Goal: Find specific page/section: Find specific page/section

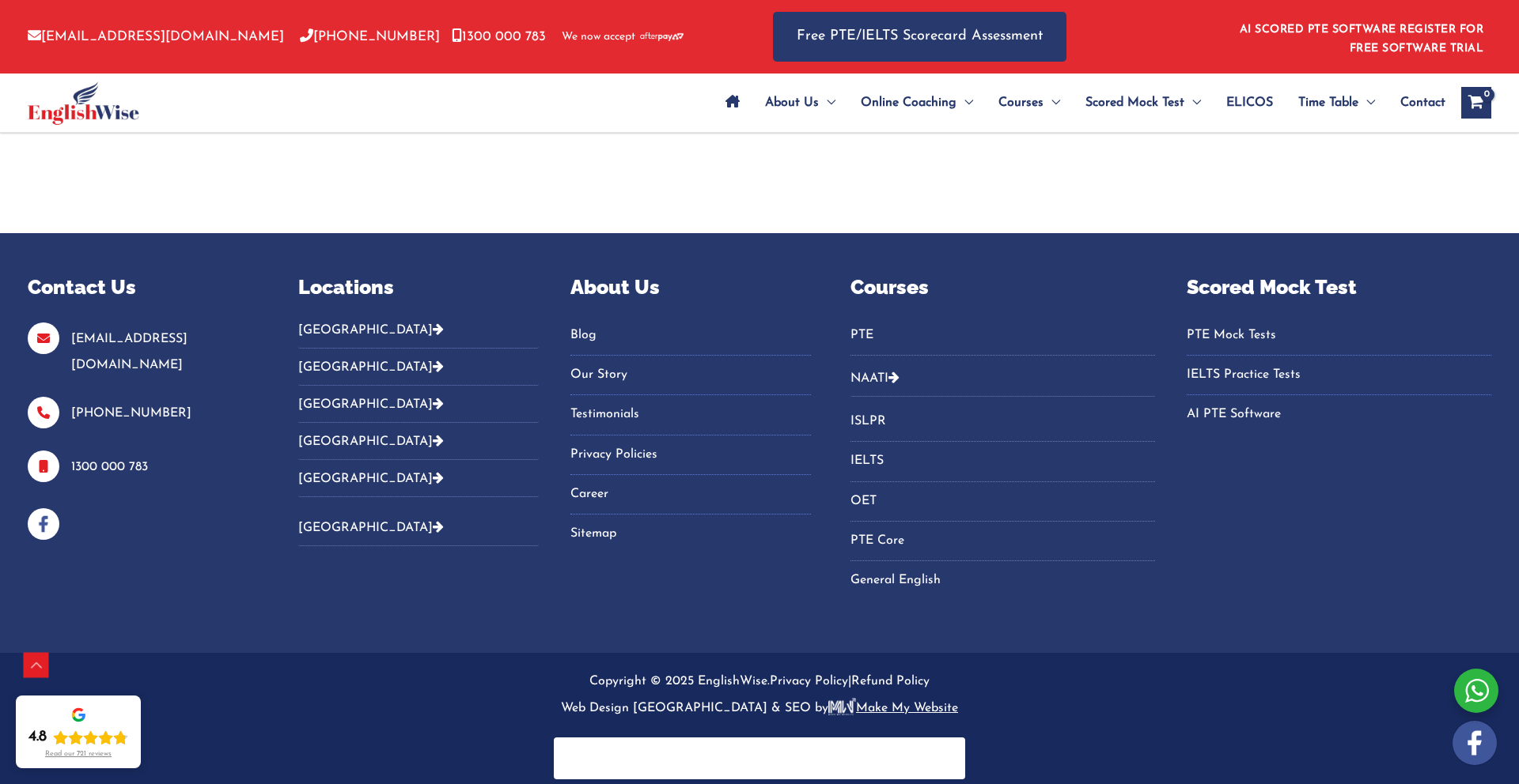
scroll to position [2479, 0]
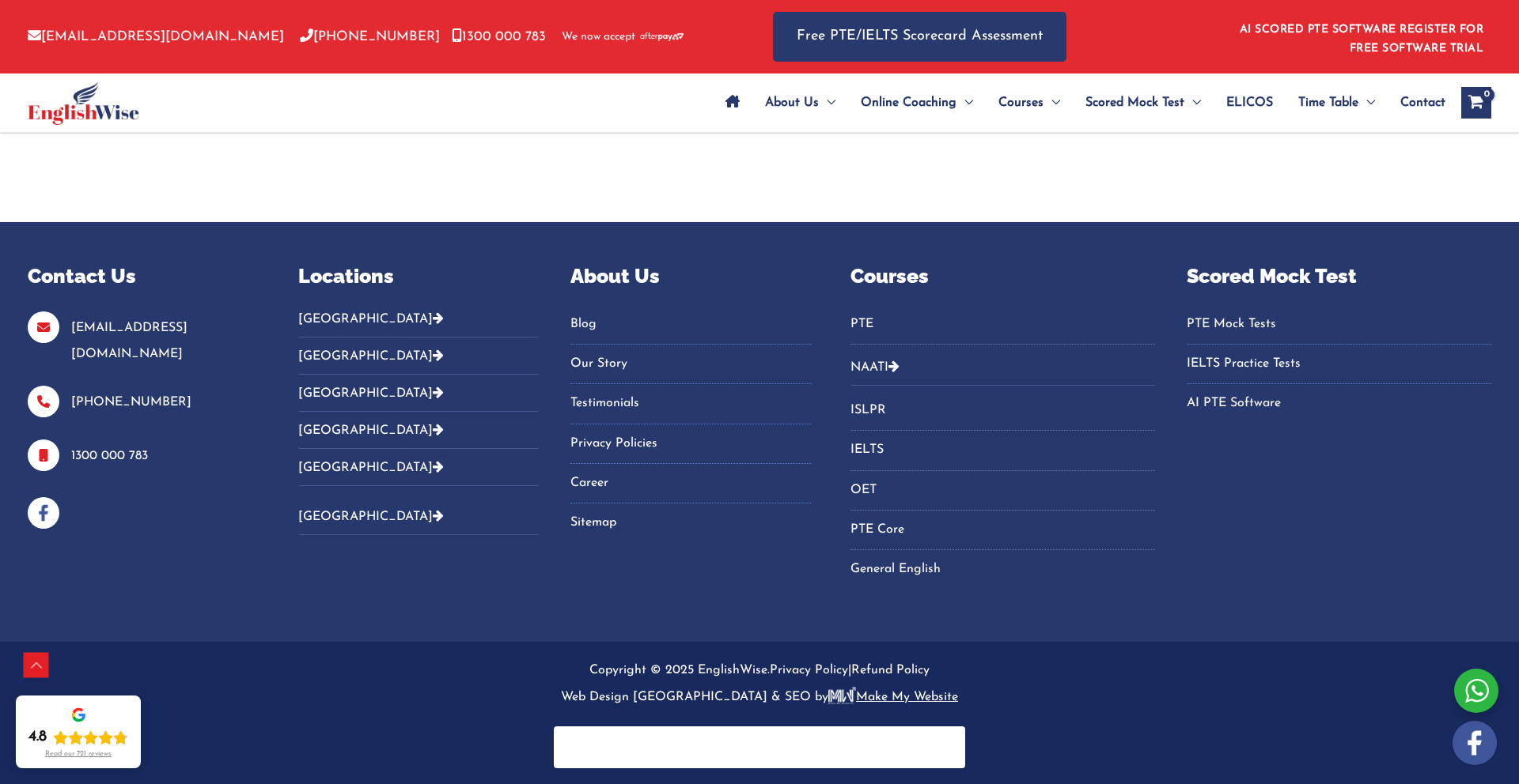
click at [433, 314] on icon "Footer Widget 2" at bounding box center [438, 318] width 11 height 13
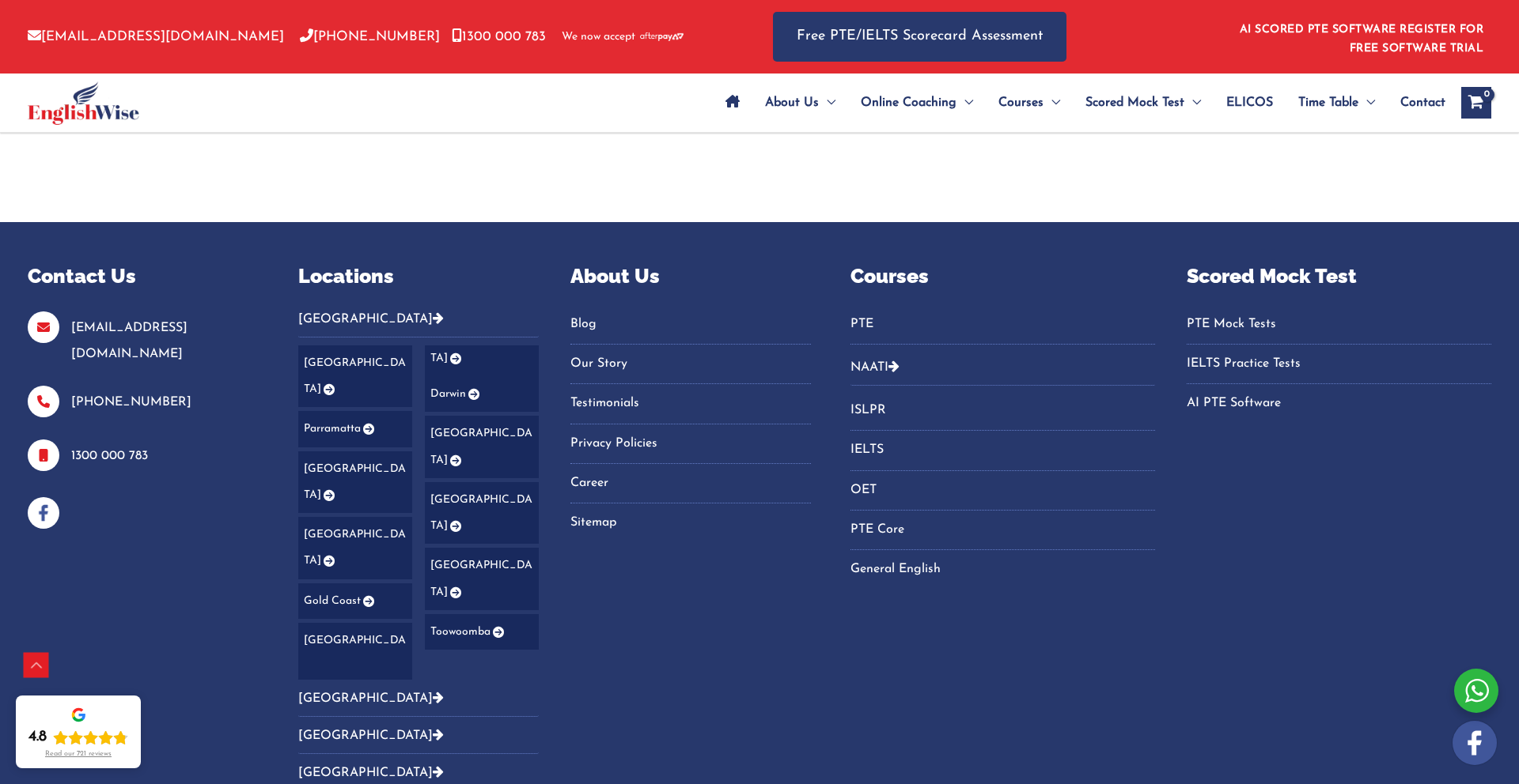
click at [485, 614] on link "Toowoomba" at bounding box center [482, 632] width 114 height 35
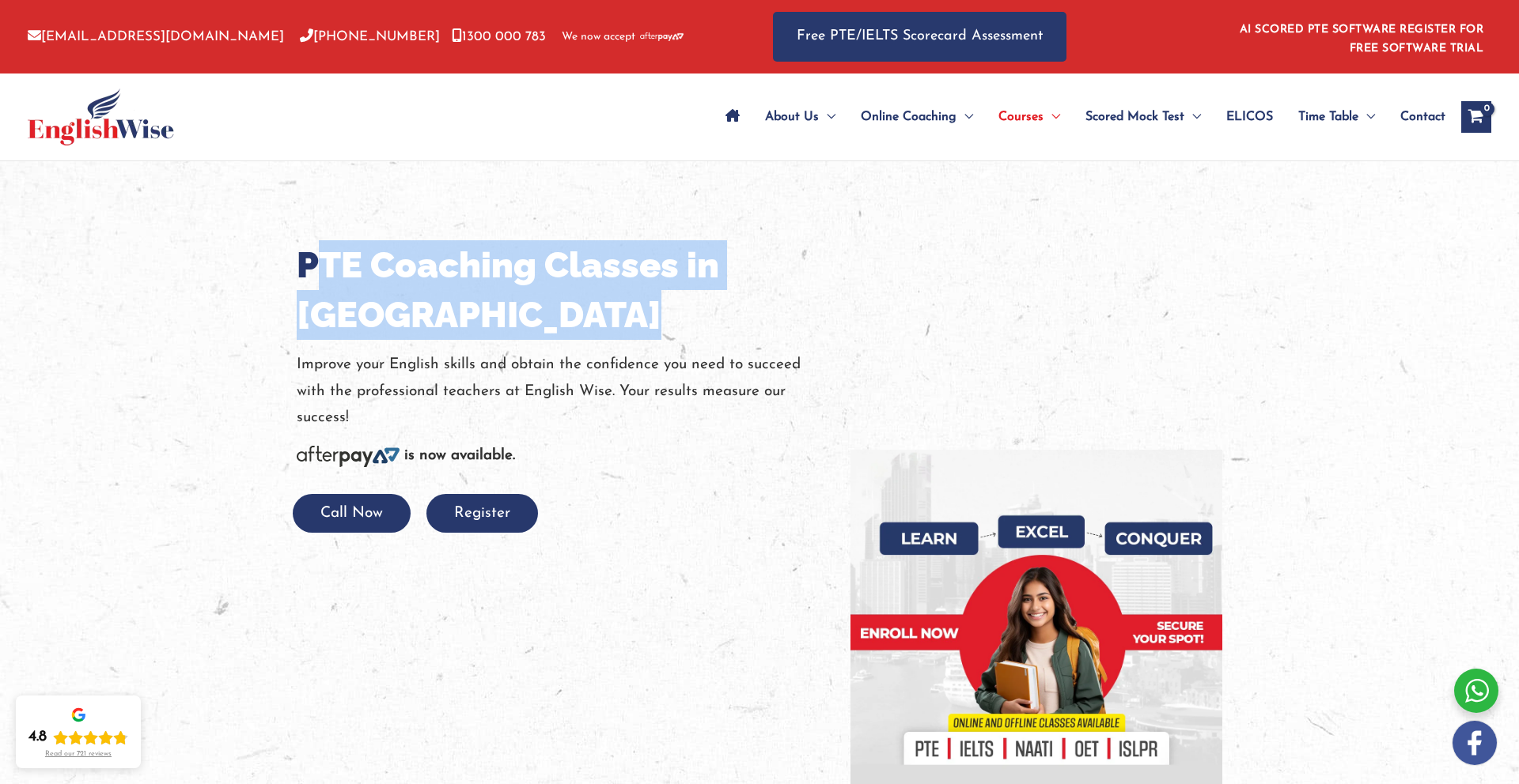
drag, startPoint x: 321, startPoint y: 275, endPoint x: 544, endPoint y: 339, distance: 232.0
click at [543, 342] on div "PTE Coaching Classes in Toowoomba Improve your English skills and obtain the co…" at bounding box center [561, 387] width 530 height 292
click at [598, 318] on h1 "PTE Coaching Classes in Toowoomba" at bounding box center [561, 291] width 530 height 100
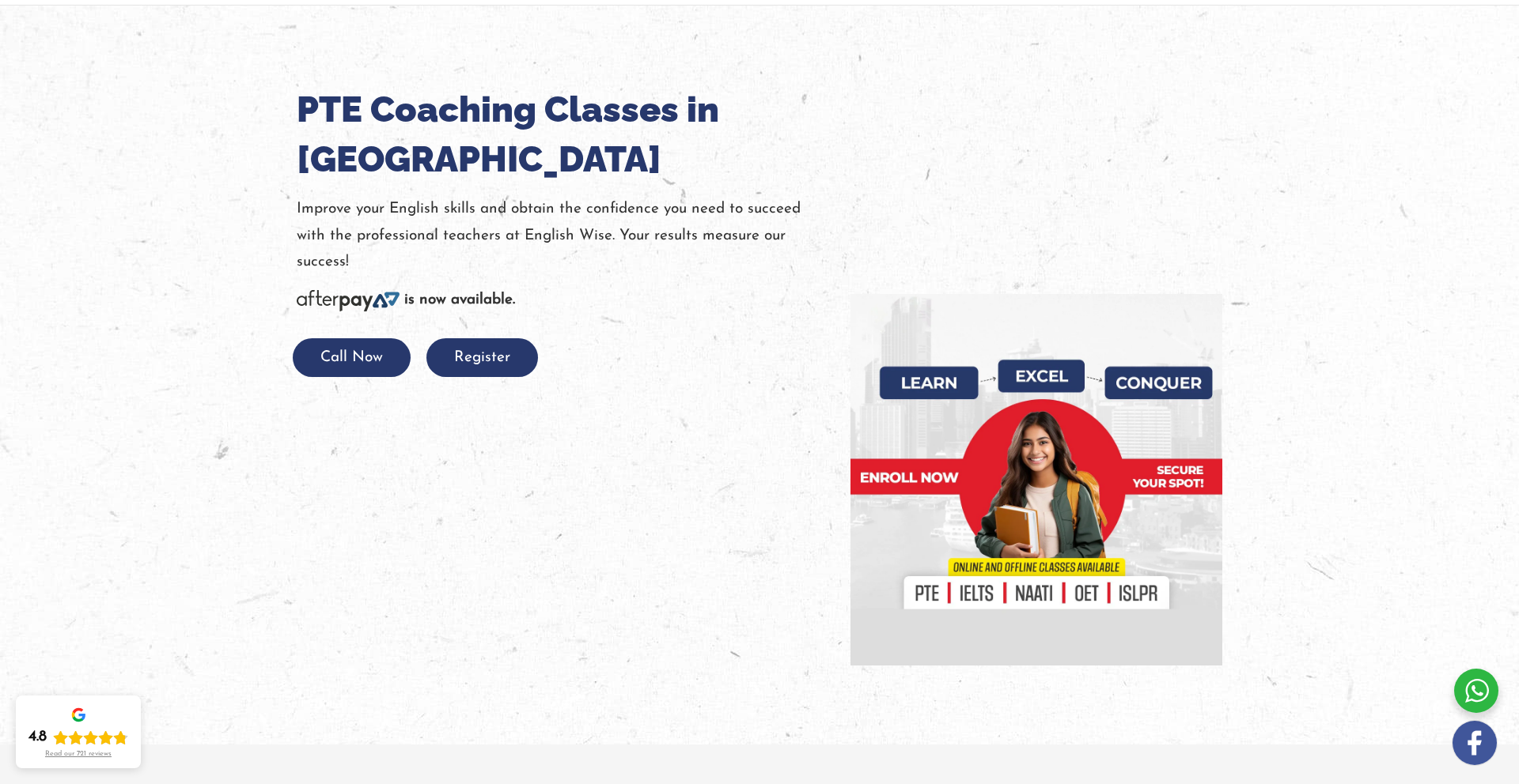
scroll to position [201, 0]
